Goal: Task Accomplishment & Management: Manage account settings

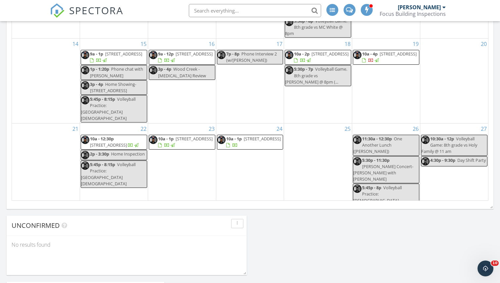
scroll to position [410, 0]
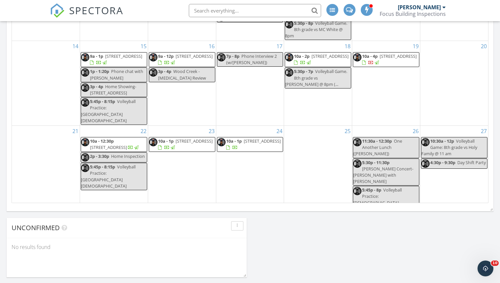
click at [249, 138] on span "12710 N 103rd E Ave , Collinsville 74021" at bounding box center [262, 141] width 37 height 6
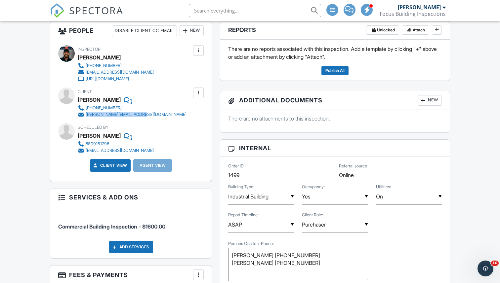
scroll to position [137, 0]
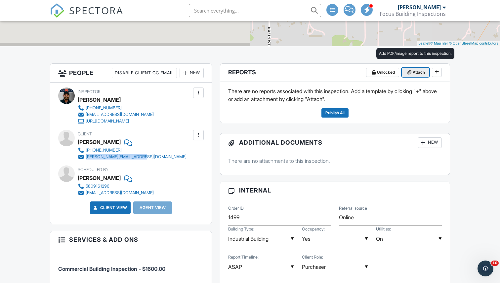
click at [415, 73] on span "Attach" at bounding box center [419, 72] width 12 height 7
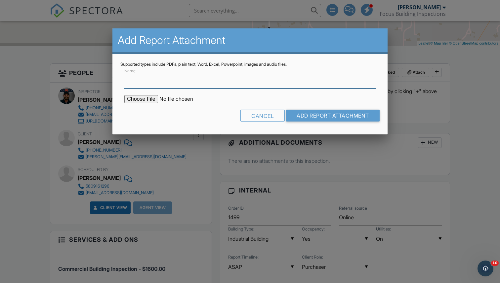
click at [160, 85] on input "Name" at bounding box center [249, 80] width 251 height 16
type input "Inspection Report"
click at [153, 101] on input "file" at bounding box center [180, 99] width 112 height 8
type input "C:\fakepath\12710.pdf"
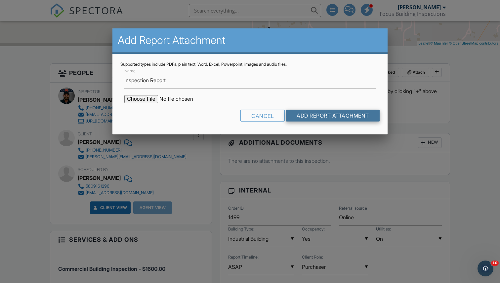
click at [330, 119] on input "Add Report Attachment" at bounding box center [333, 116] width 94 height 12
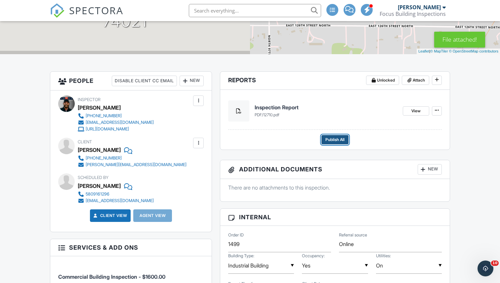
click at [336, 141] on span "Publish All" at bounding box center [334, 140] width 19 height 7
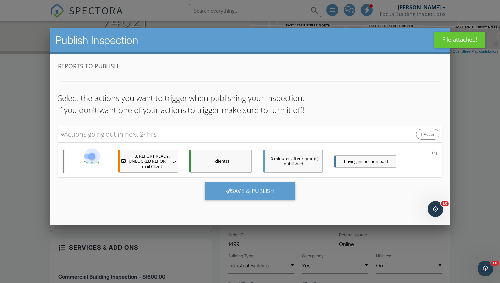
click at [89, 152] on div at bounding box center [91, 156] width 11 height 11
checkbox input "false"
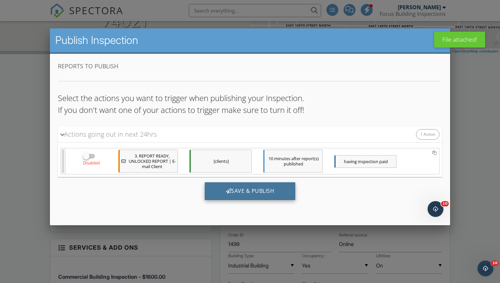
click at [246, 190] on div "Save & Publish" at bounding box center [250, 191] width 91 height 18
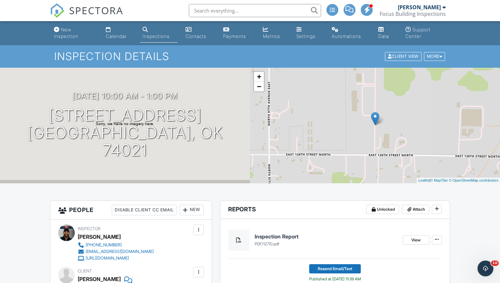
click at [56, 12] on img at bounding box center [57, 10] width 15 height 15
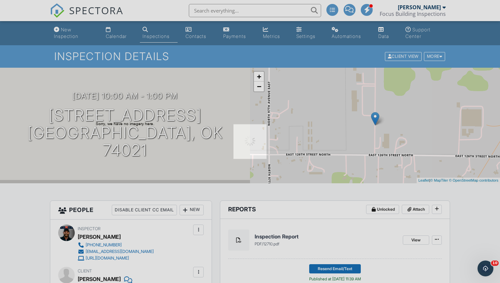
click at [56, 12] on div at bounding box center [250, 141] width 500 height 283
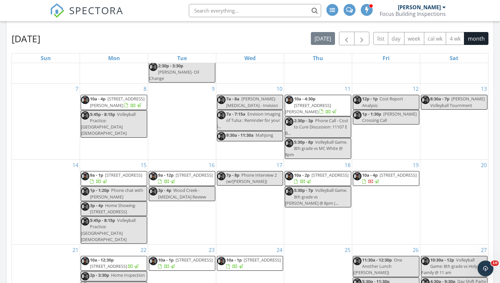
scroll to position [249, 0]
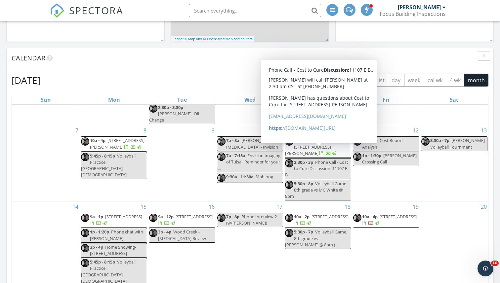
click at [367, 79] on button "button" at bounding box center [362, 80] width 16 height 14
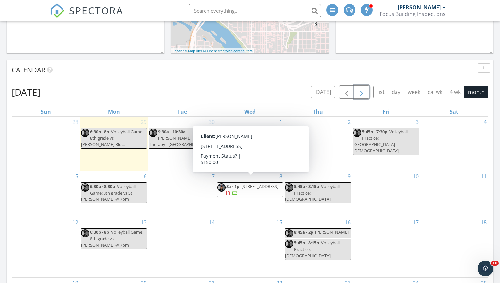
scroll to position [237, 0]
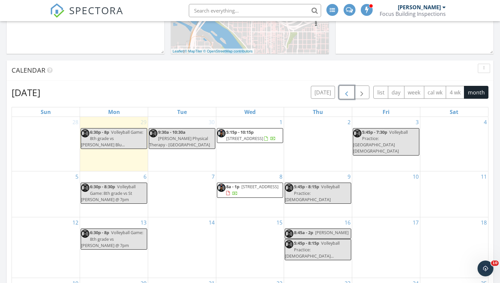
click at [346, 90] on span "button" at bounding box center [347, 93] width 8 height 8
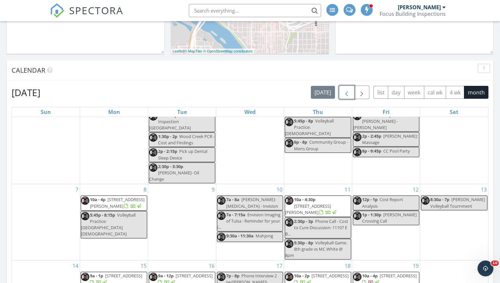
scroll to position [751, 500]
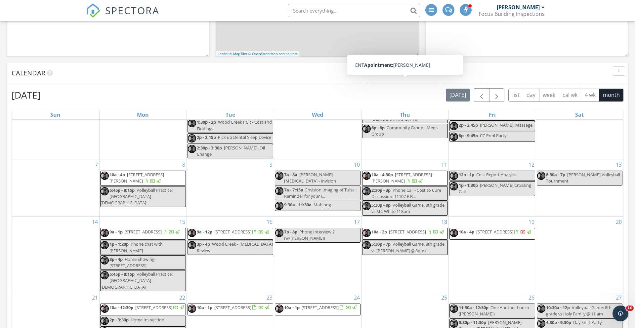
scroll to position [247, 0]
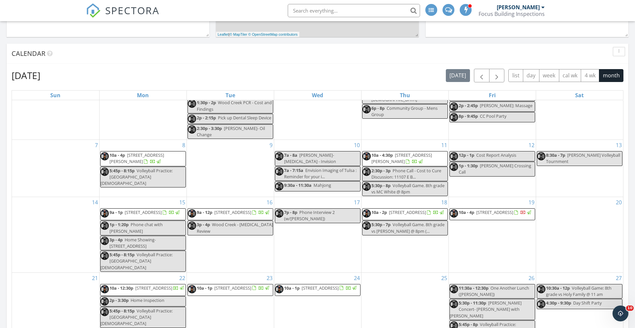
click at [418, 219] on span "10a - 2p 5510 S 129th E Ave, Tulsa 74146" at bounding box center [404, 214] width 82 height 10
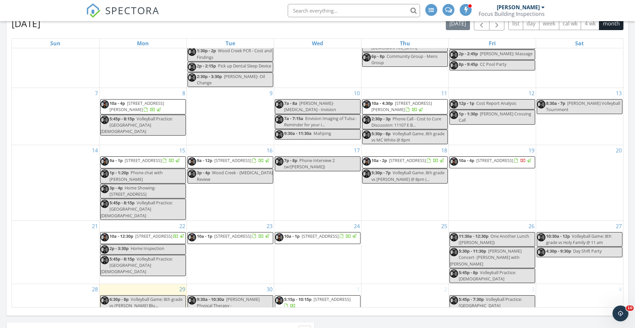
scroll to position [361, 0]
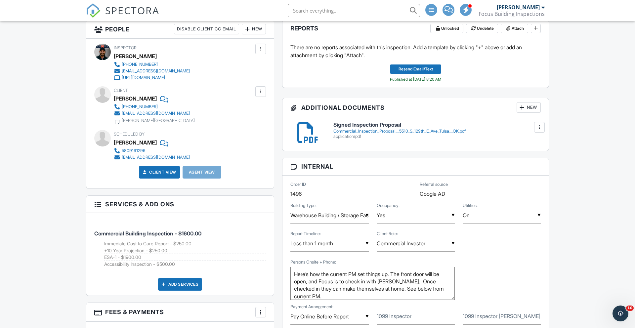
scroll to position [145, 0]
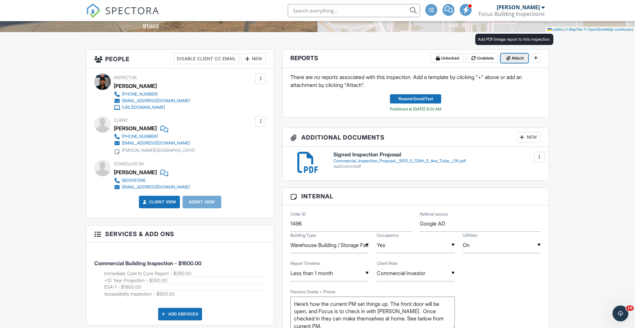
click at [516, 57] on span "Attach" at bounding box center [518, 58] width 12 height 7
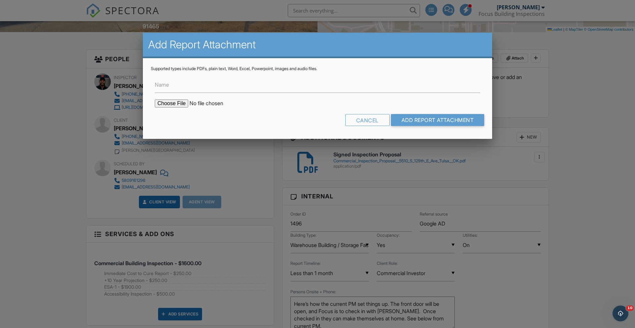
drag, startPoint x: 197, startPoint y: 99, endPoint x: 200, endPoint y: 91, distance: 9.0
click at [197, 99] on form "Name Cancel Add Report Attachment" at bounding box center [317, 101] width 333 height 60
click at [200, 89] on input "Name" at bounding box center [317, 85] width 325 height 16
type input "Inspection Report"
click at [170, 103] on input "file" at bounding box center [211, 104] width 112 height 8
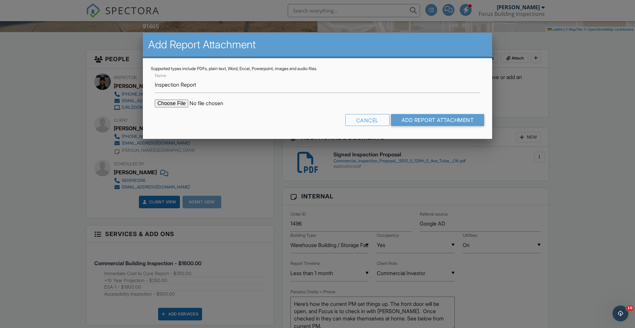
type input "C:\fakepath\5510 S 129th E Ave, Tulsa, OK 74146.pdf"
click at [421, 118] on input "Add Report Attachment" at bounding box center [438, 120] width 94 height 12
